Goal: Information Seeking & Learning: Learn about a topic

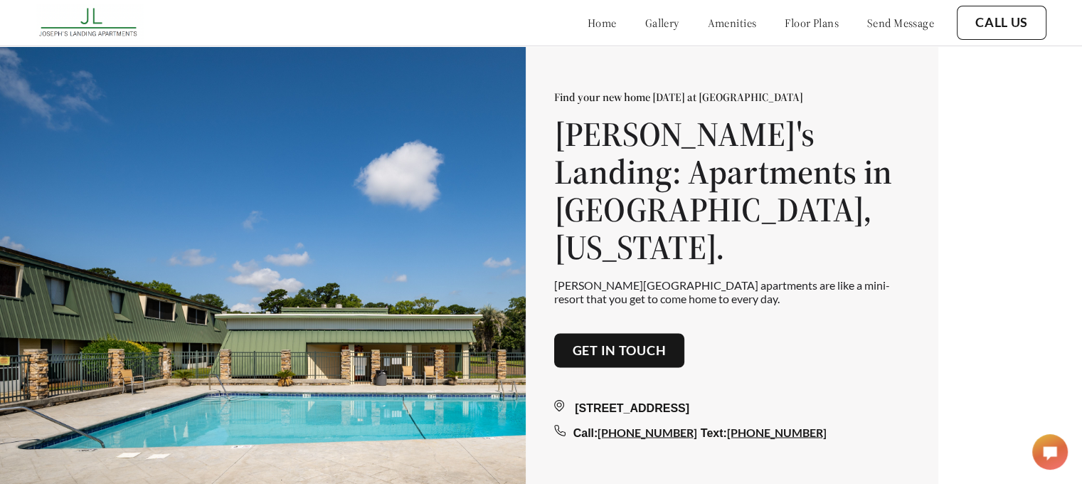
click at [793, 22] on link "floor plans" at bounding box center [812, 23] width 54 height 14
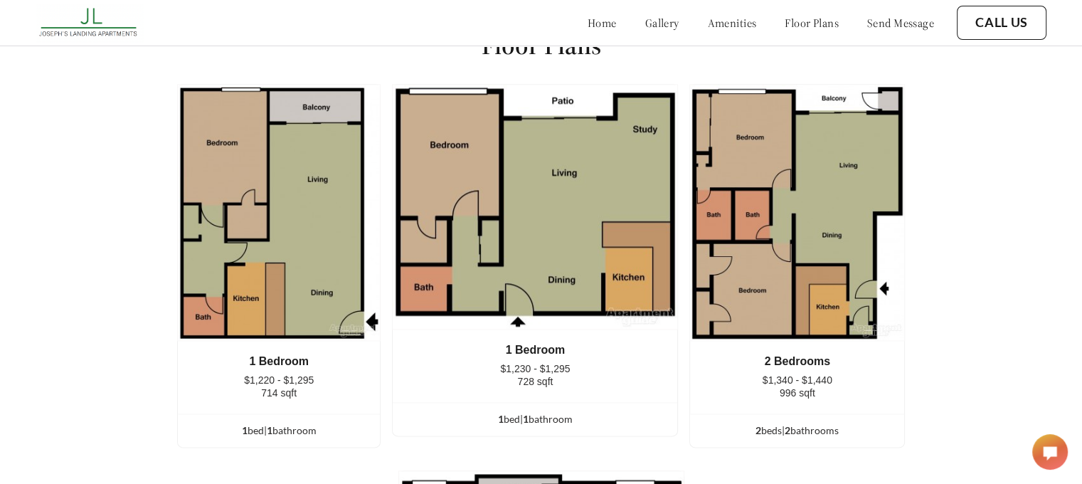
scroll to position [1925, 0]
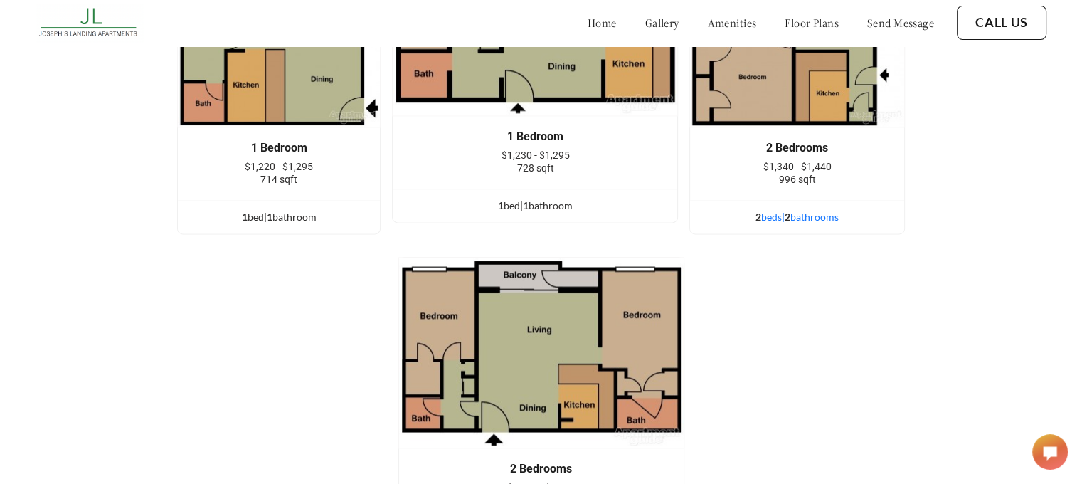
click at [789, 222] on div "2 bed s | 2 bathroom s" at bounding box center [797, 217] width 214 height 16
click at [746, 233] on ul "2 bed s | 2 bathroom s" at bounding box center [797, 216] width 214 height 33
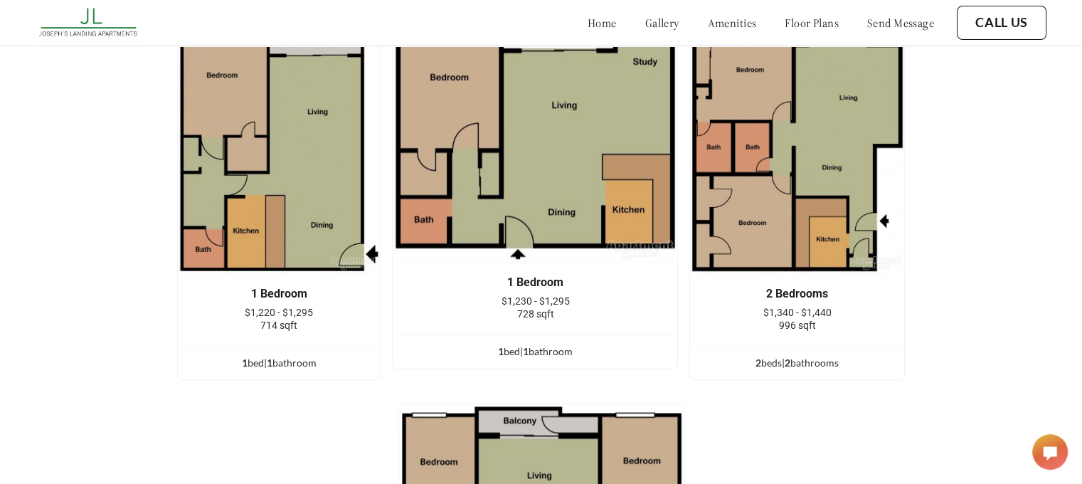
scroll to position [1565, 0]
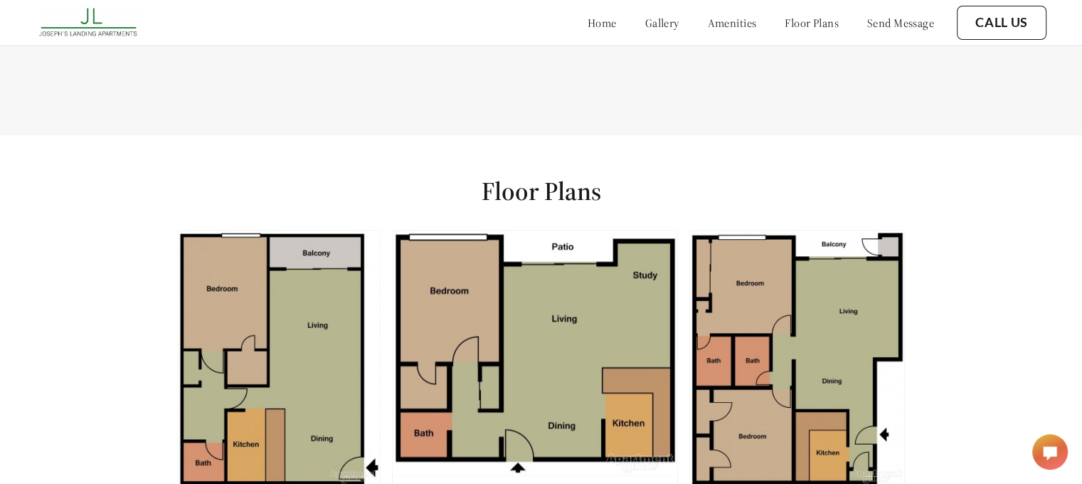
click at [758, 312] on img at bounding box center [797, 358] width 216 height 257
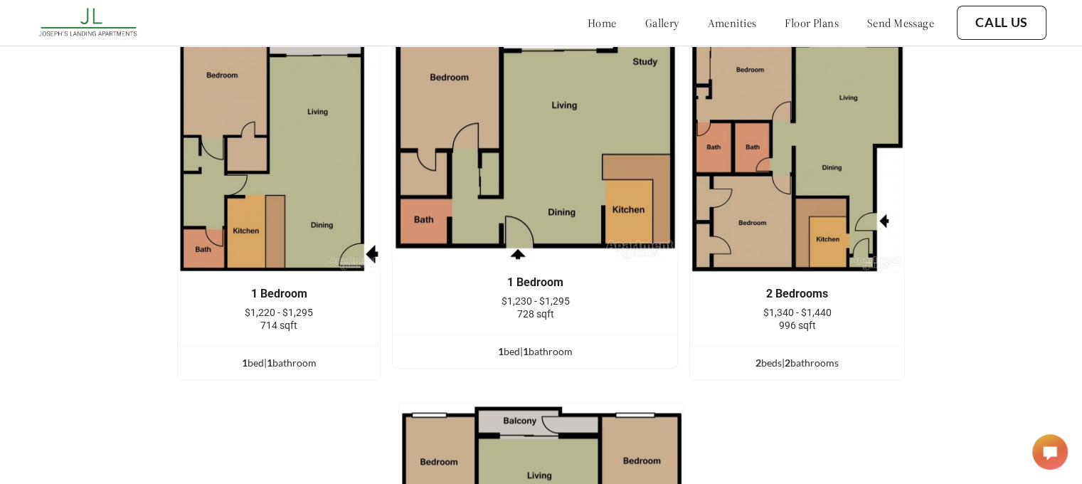
scroll to position [1636, 0]
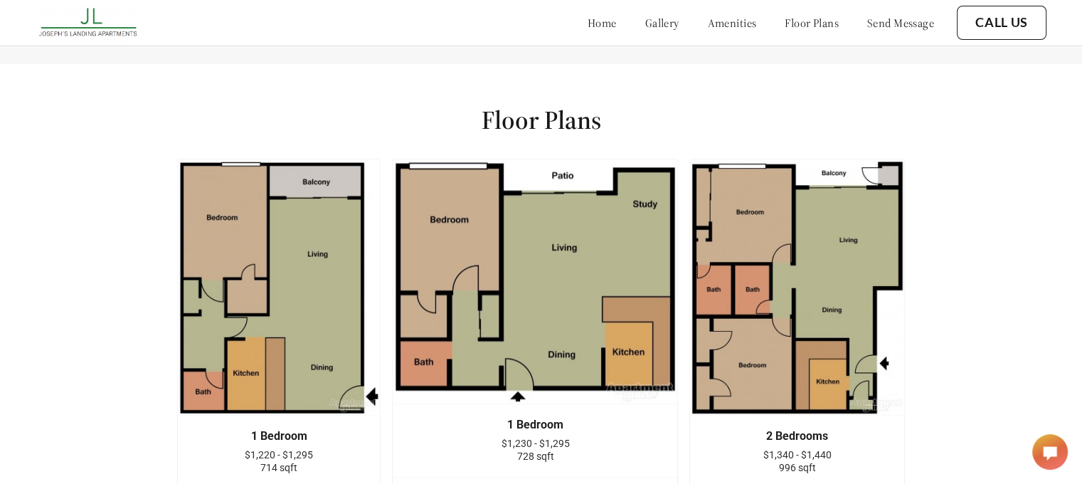
click at [888, 369] on img at bounding box center [797, 287] width 216 height 257
click at [782, 298] on img at bounding box center [797, 287] width 216 height 257
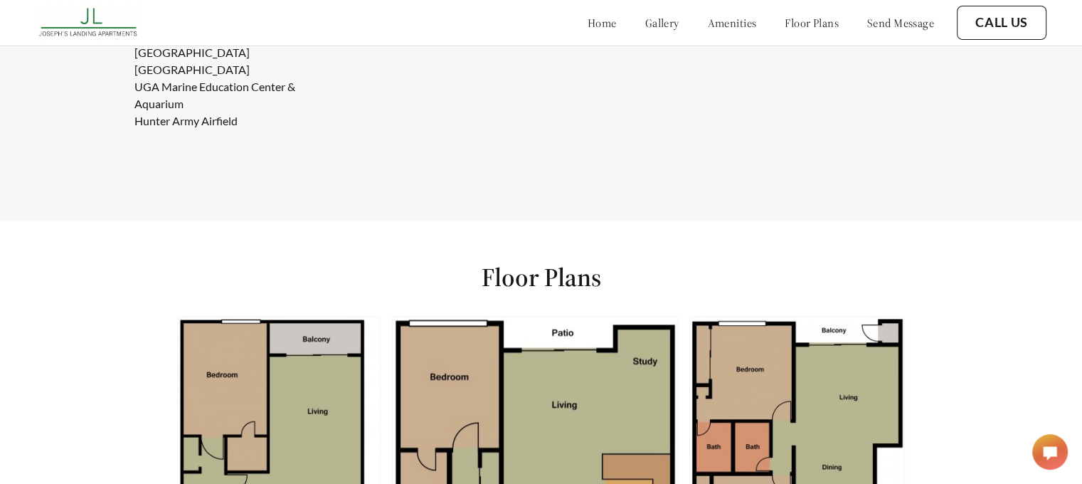
scroll to position [1209, 0]
